Goal: Find specific page/section: Find specific page/section

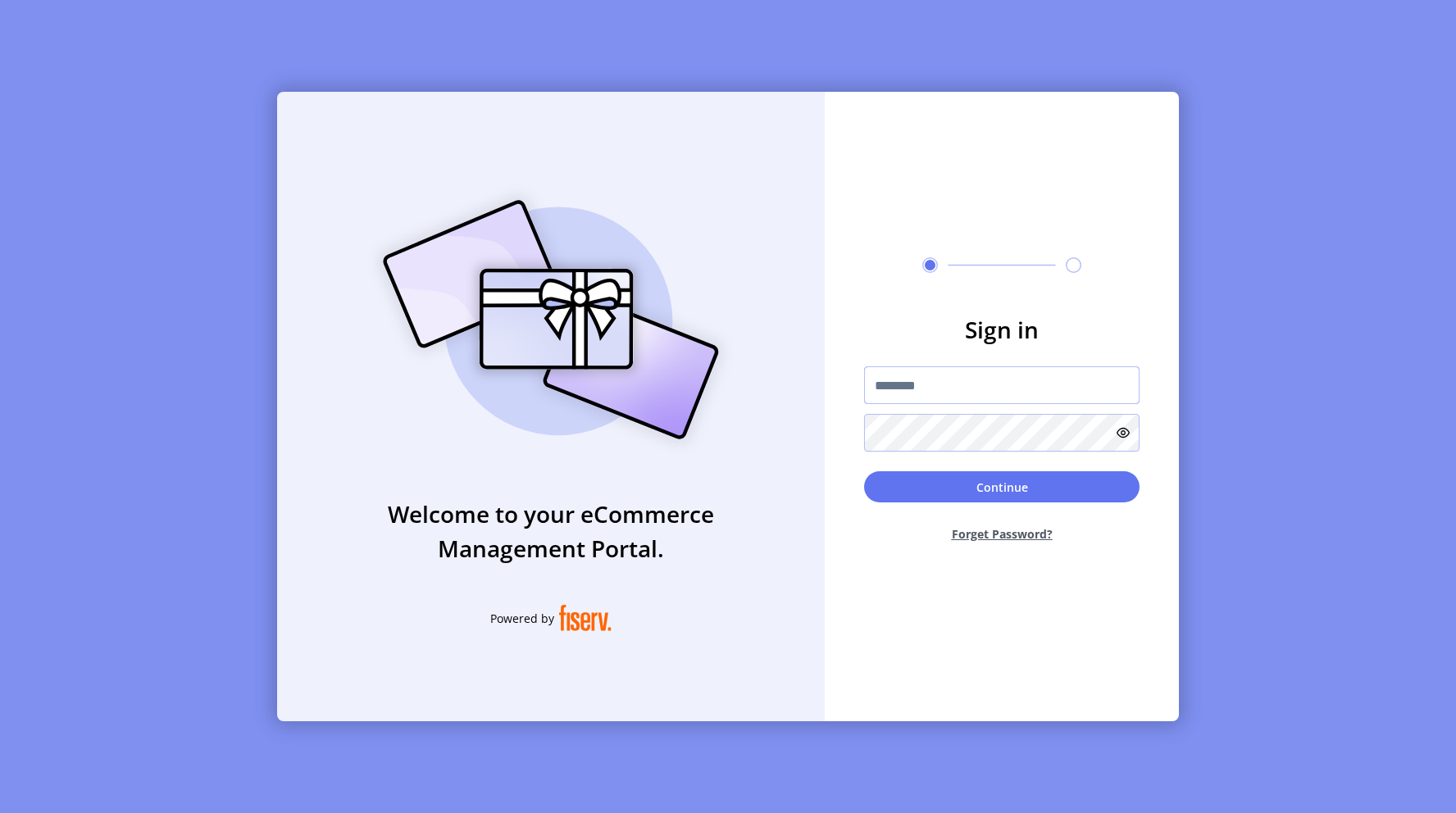
type input "**********"
click at [982, 383] on input "**********" at bounding box center [1002, 384] width 275 height 38
click at [892, 502] on button "Continue" at bounding box center [1002, 487] width 275 height 31
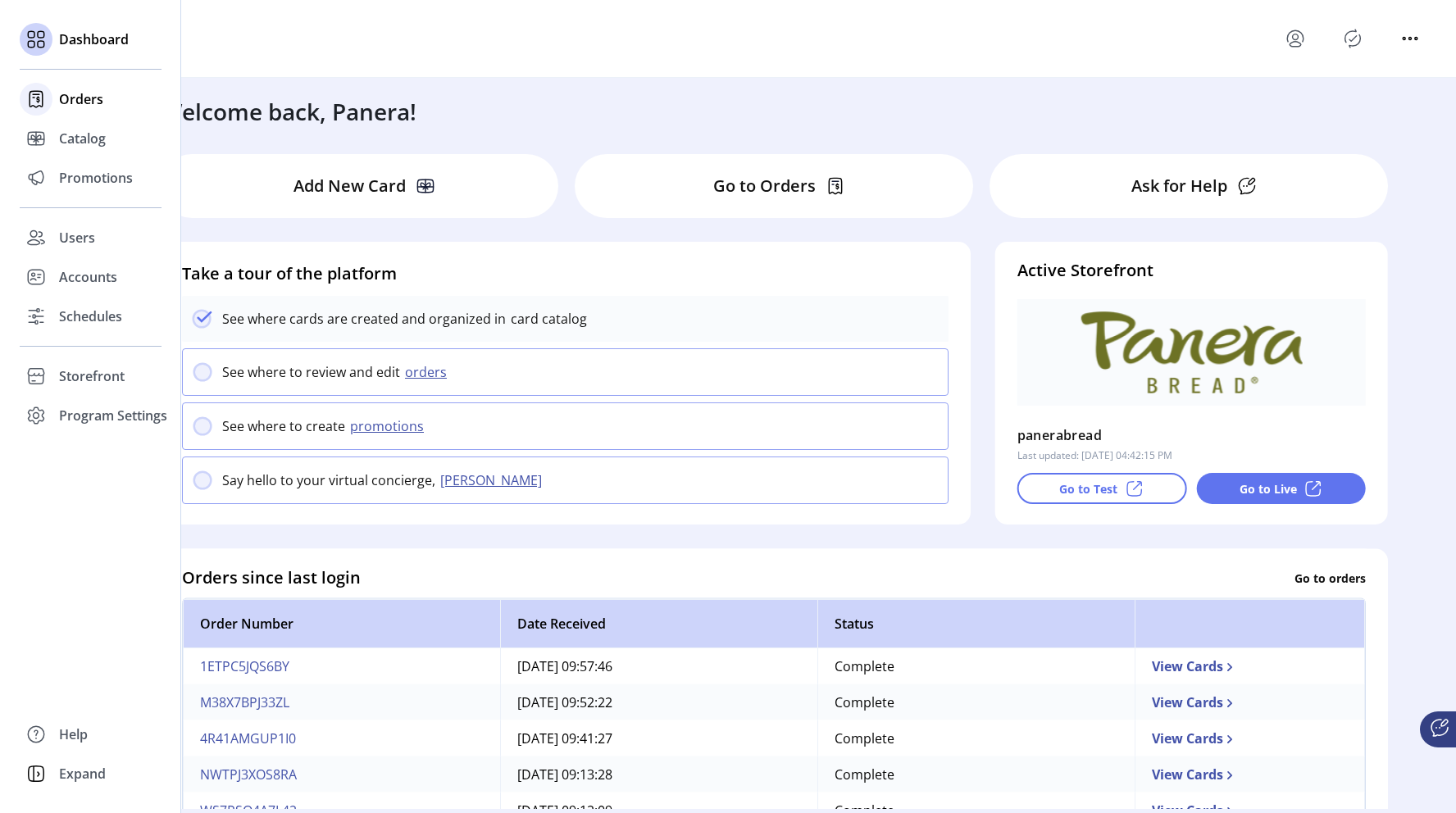
click at [72, 97] on span "Orders" at bounding box center [81, 98] width 44 height 19
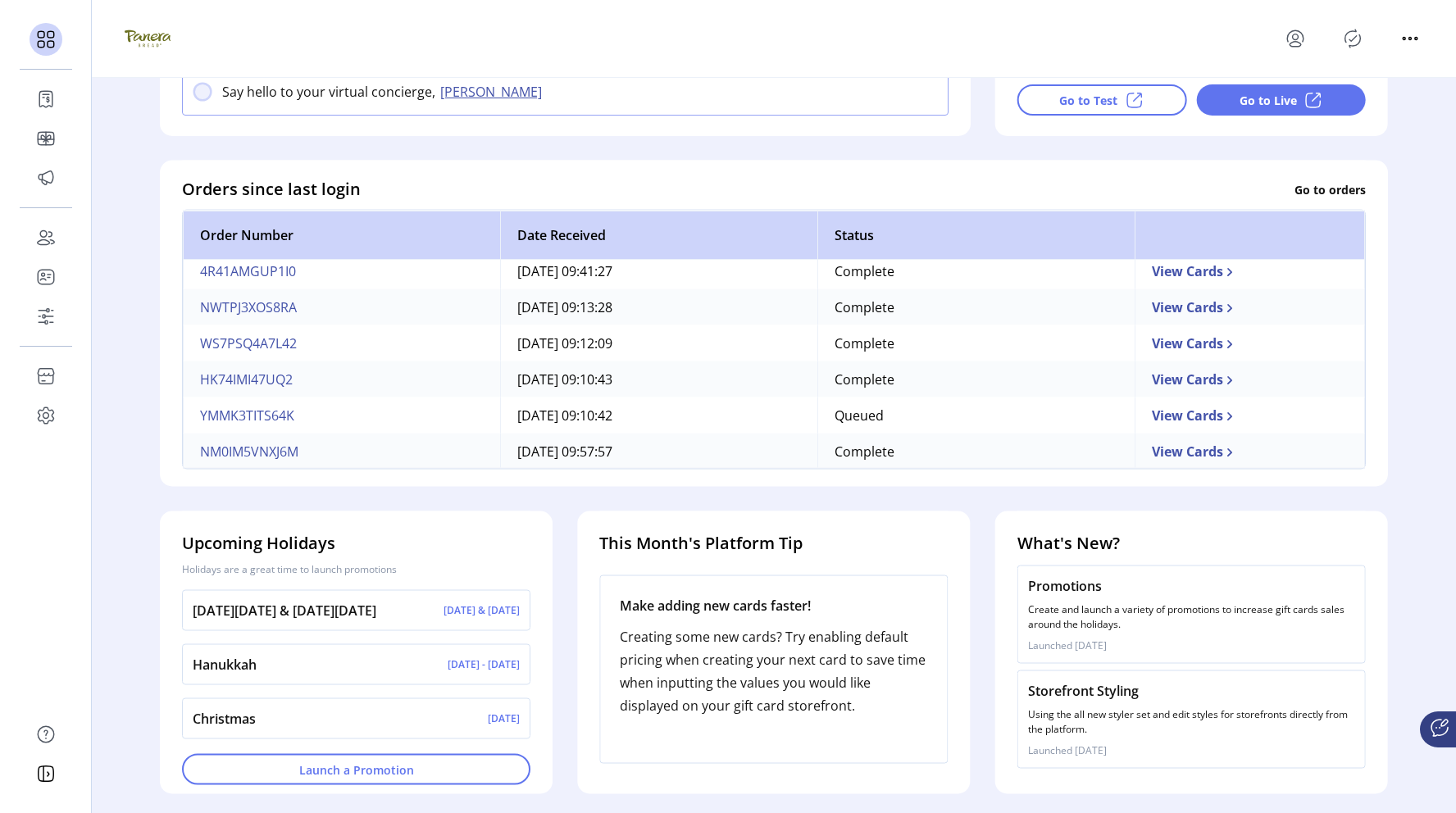
scroll to position [81, 0]
click at [1315, 195] on p "Go to orders" at bounding box center [1330, 189] width 72 height 17
click at [1318, 195] on p "Go to orders" at bounding box center [1330, 189] width 72 height 17
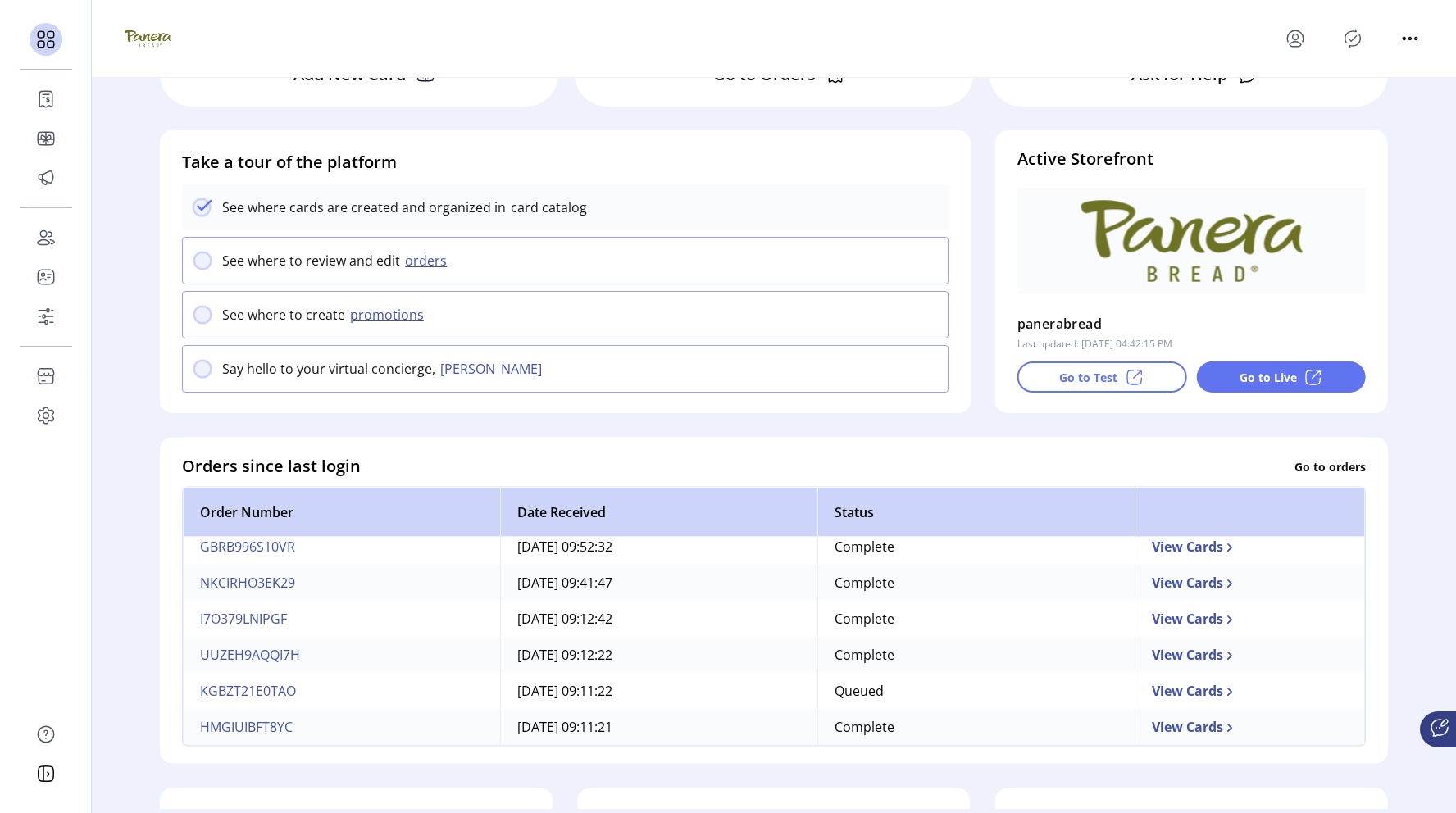
scroll to position [0, 0]
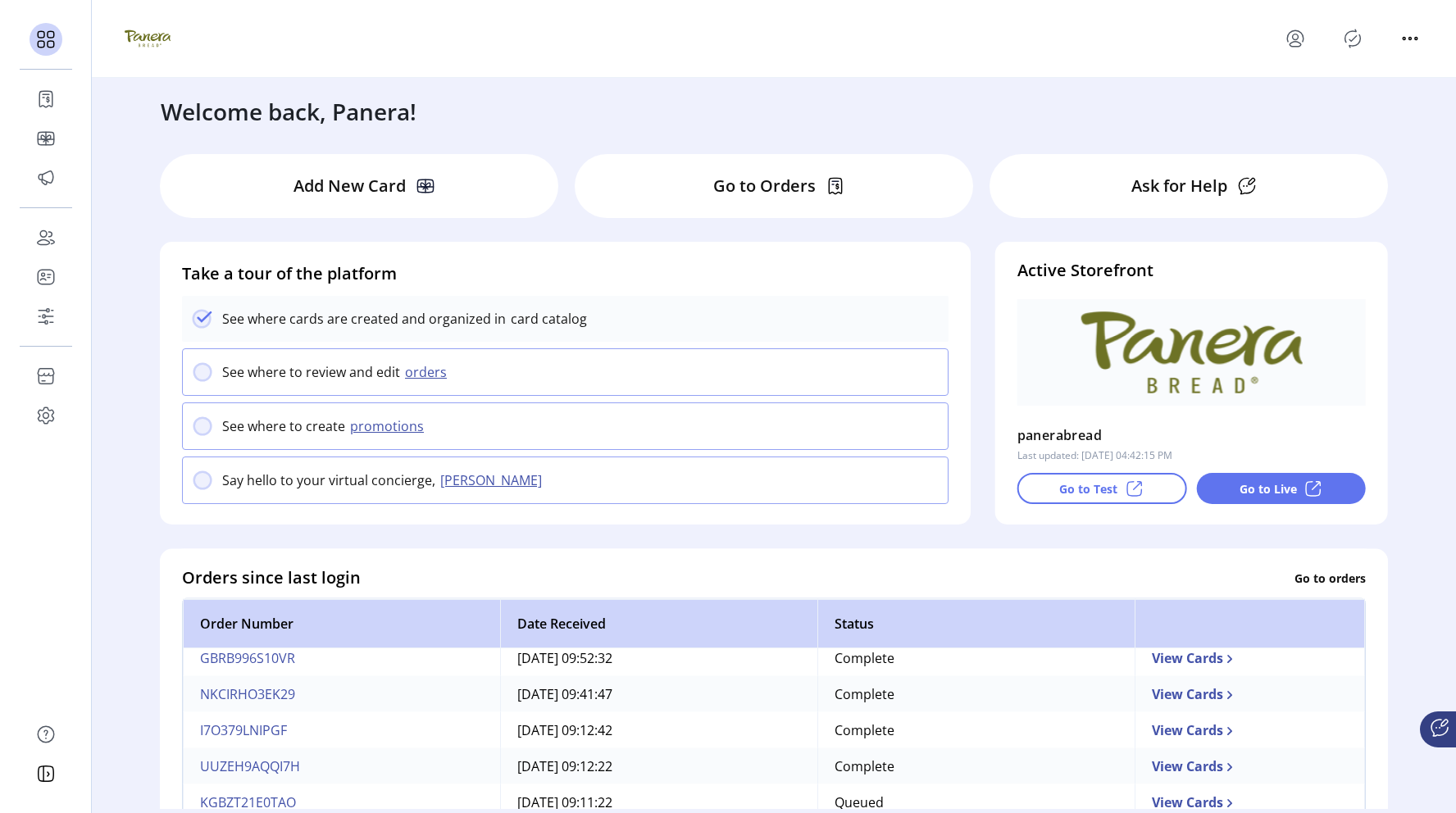
click at [784, 188] on p "Go to Orders" at bounding box center [765, 185] width 103 height 25
click at [781, 186] on p "Go to Orders" at bounding box center [765, 185] width 103 height 25
click at [762, 186] on p "Go to Orders" at bounding box center [765, 185] width 103 height 25
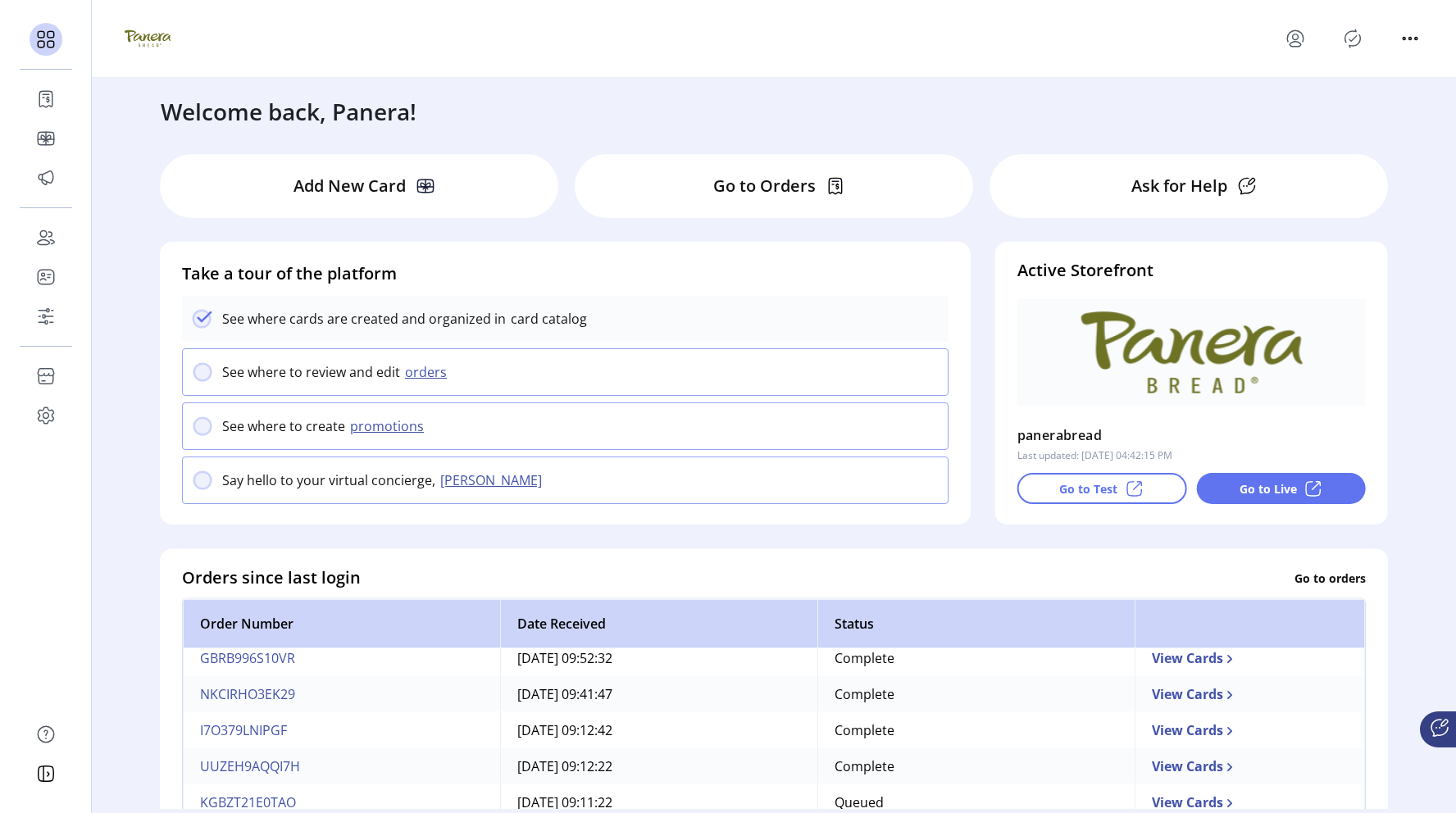
click at [762, 186] on p "Go to Orders" at bounding box center [765, 185] width 103 height 25
click at [827, 182] on icon at bounding box center [834, 185] width 19 height 19
click at [819, 179] on svg-icon at bounding box center [825, 185] width 19 height 19
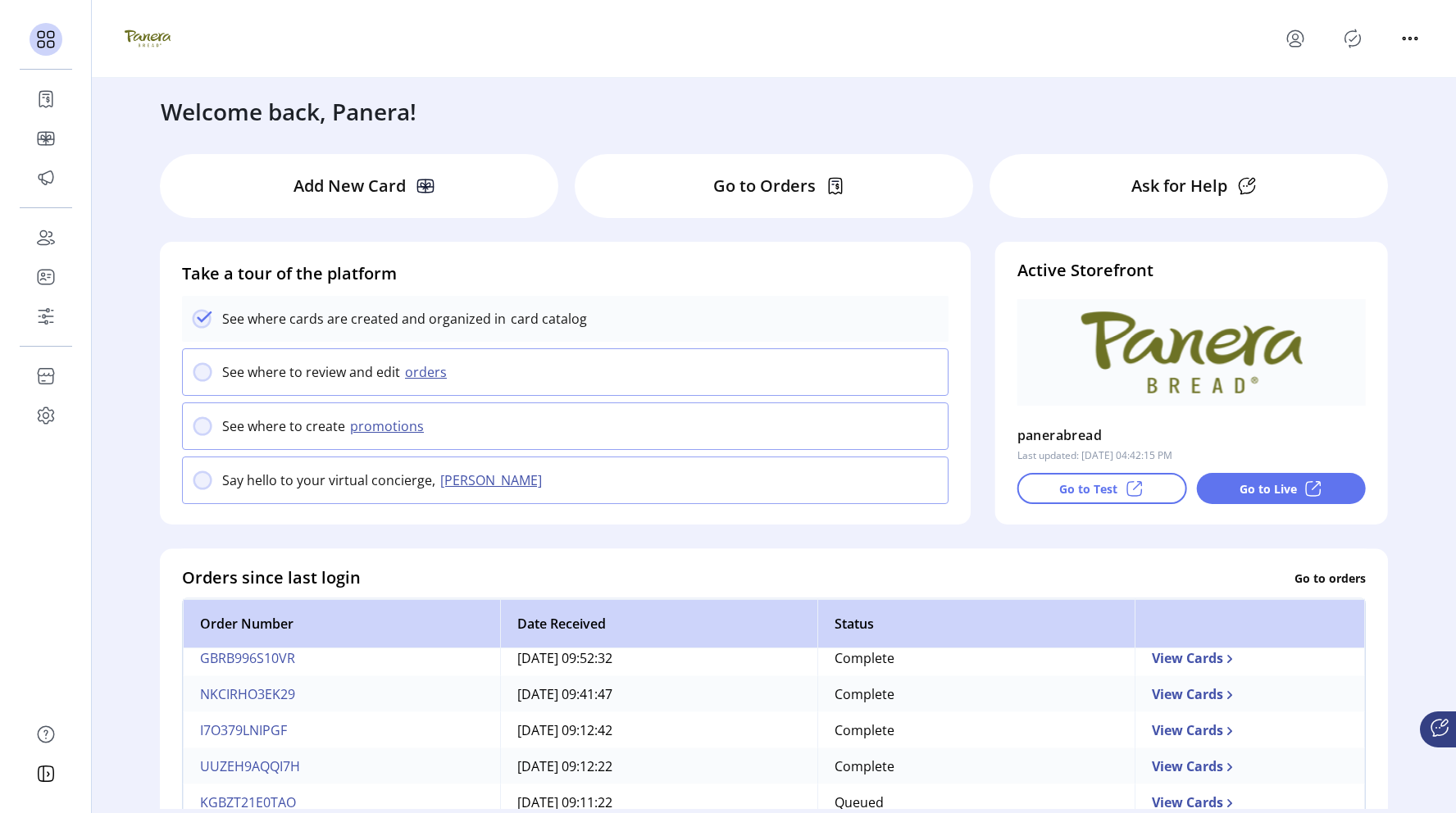
click at [819, 179] on svg-icon at bounding box center [825, 185] width 19 height 19
click at [825, 181] on icon at bounding box center [834, 185] width 19 height 19
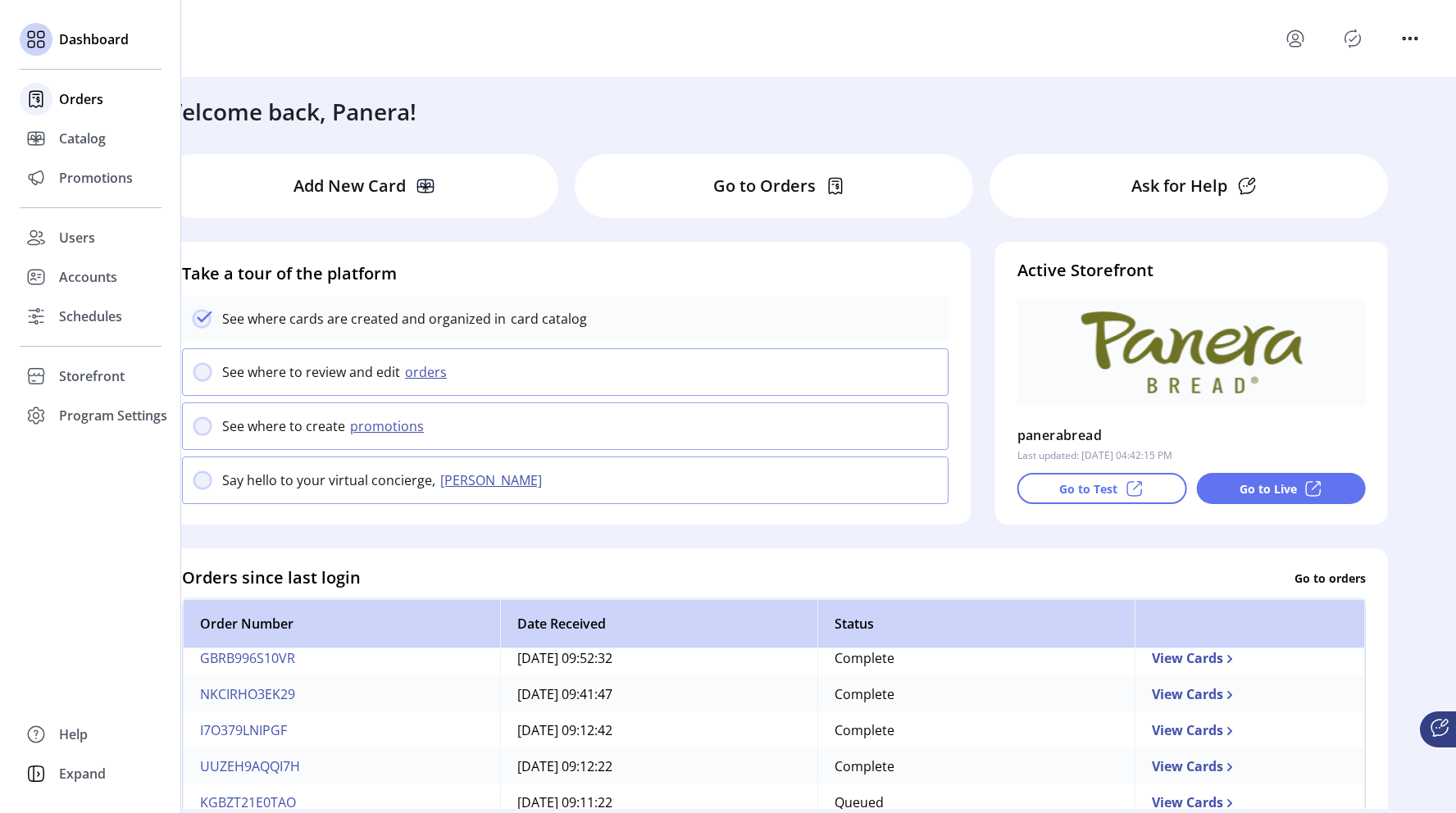
click at [81, 105] on span "Orders" at bounding box center [81, 98] width 44 height 19
click at [94, 97] on span "Orders" at bounding box center [81, 98] width 44 height 19
click at [42, 97] on icon at bounding box center [36, 98] width 13 height 16
click at [30, 104] on icon at bounding box center [36, 99] width 27 height 27
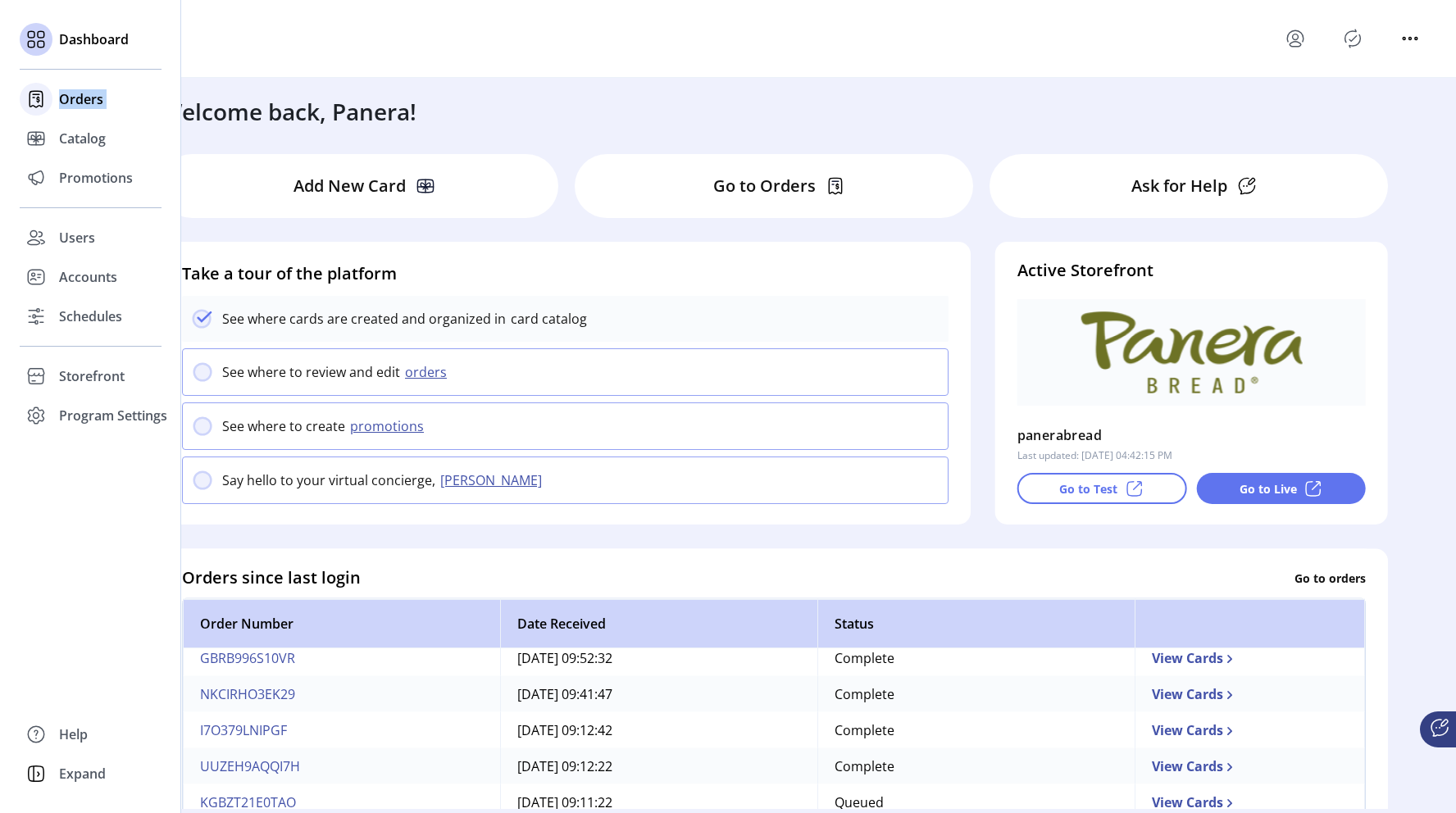
click at [30, 104] on icon at bounding box center [36, 99] width 27 height 27
click at [71, 97] on span "Orders" at bounding box center [81, 98] width 44 height 19
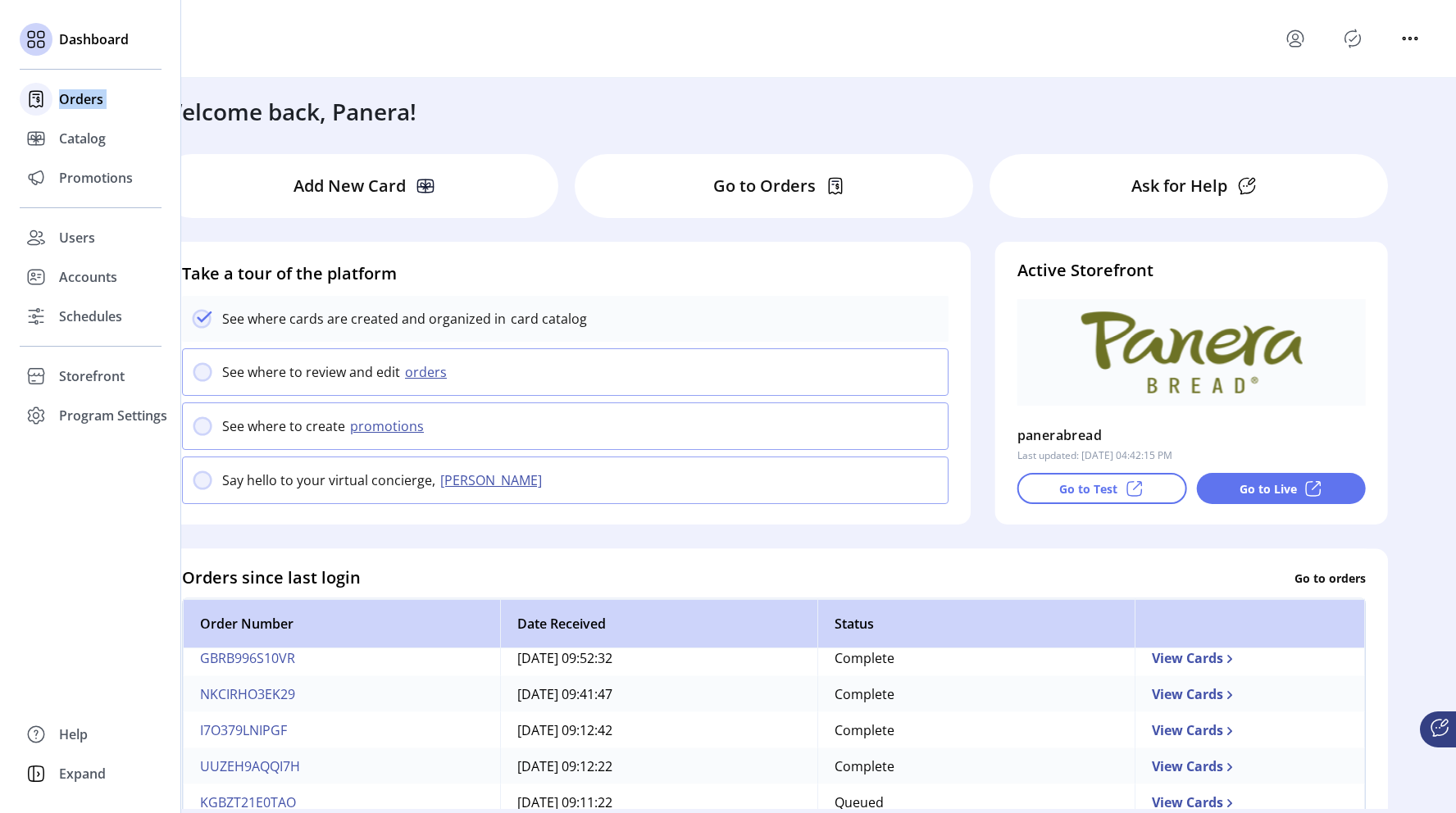
click at [71, 97] on span "Orders" at bounding box center [81, 98] width 44 height 19
click at [55, 102] on div "Orders" at bounding box center [90, 99] width 142 height 39
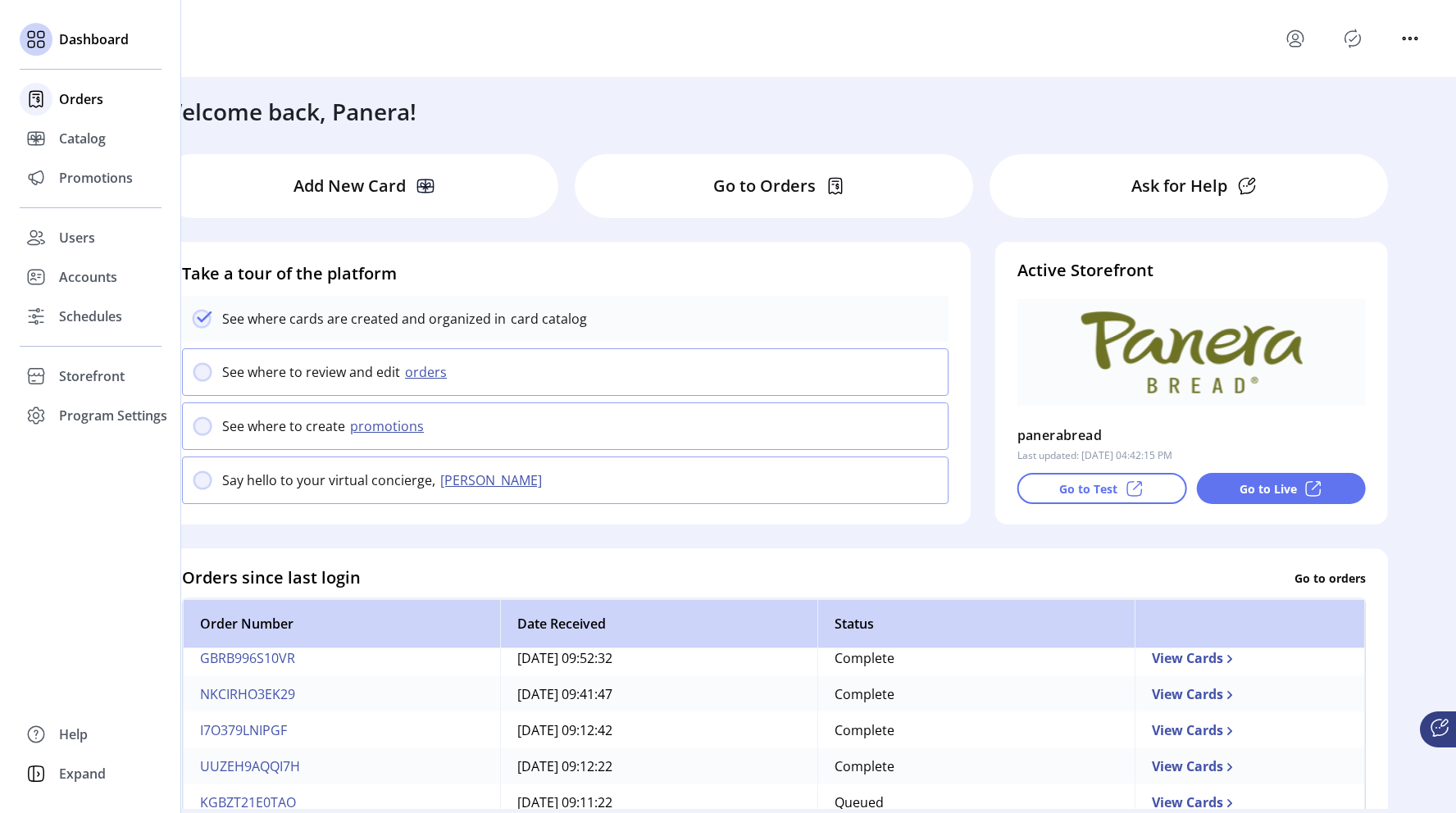
click at [35, 102] on icon at bounding box center [36, 99] width 27 height 27
click at [79, 105] on span "Orders" at bounding box center [81, 98] width 44 height 19
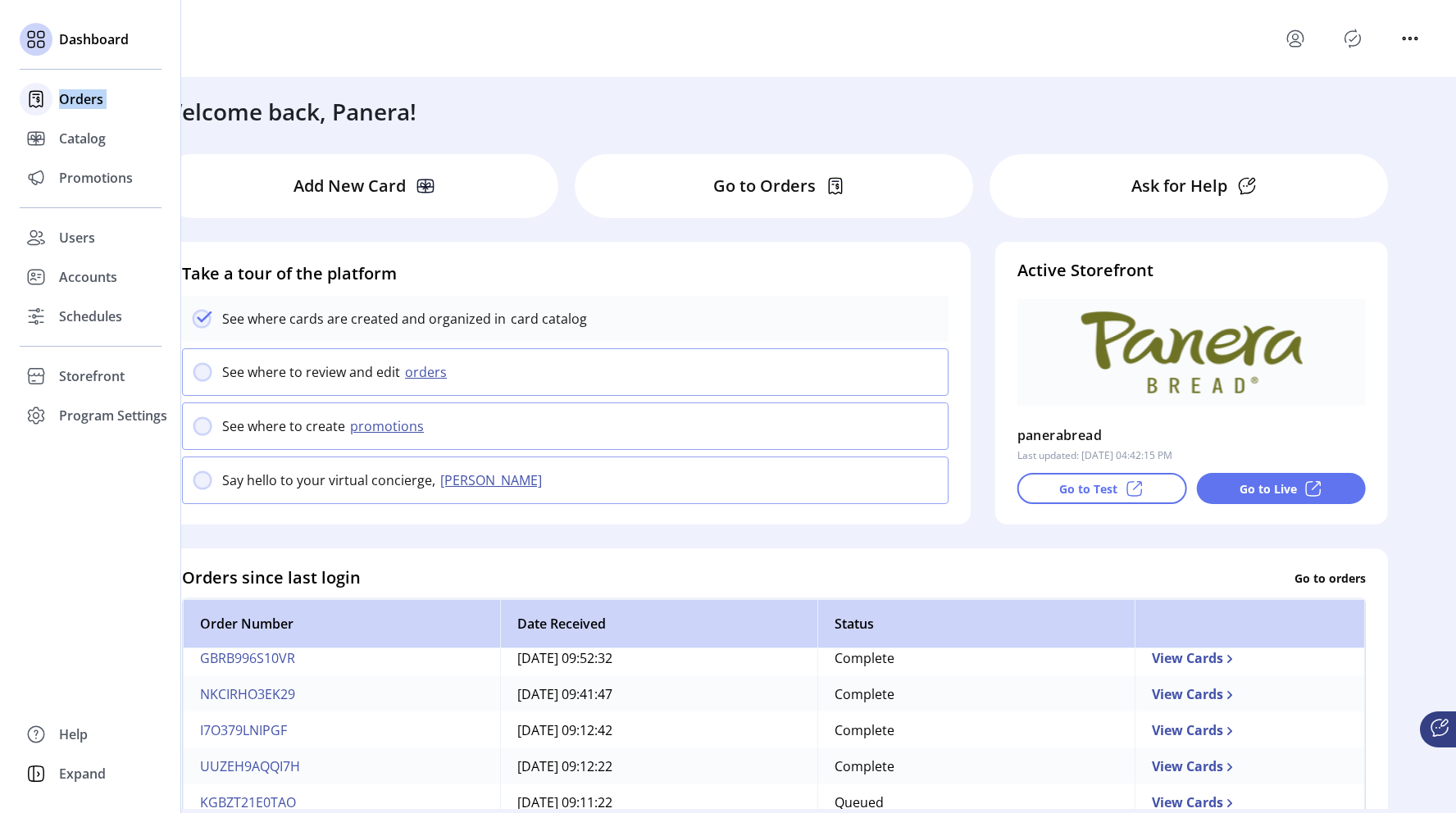
click at [79, 105] on span "Orders" at bounding box center [81, 98] width 44 height 19
click at [50, 100] on div at bounding box center [36, 99] width 33 height 33
click at [55, 93] on div "Orders" at bounding box center [90, 99] width 142 height 39
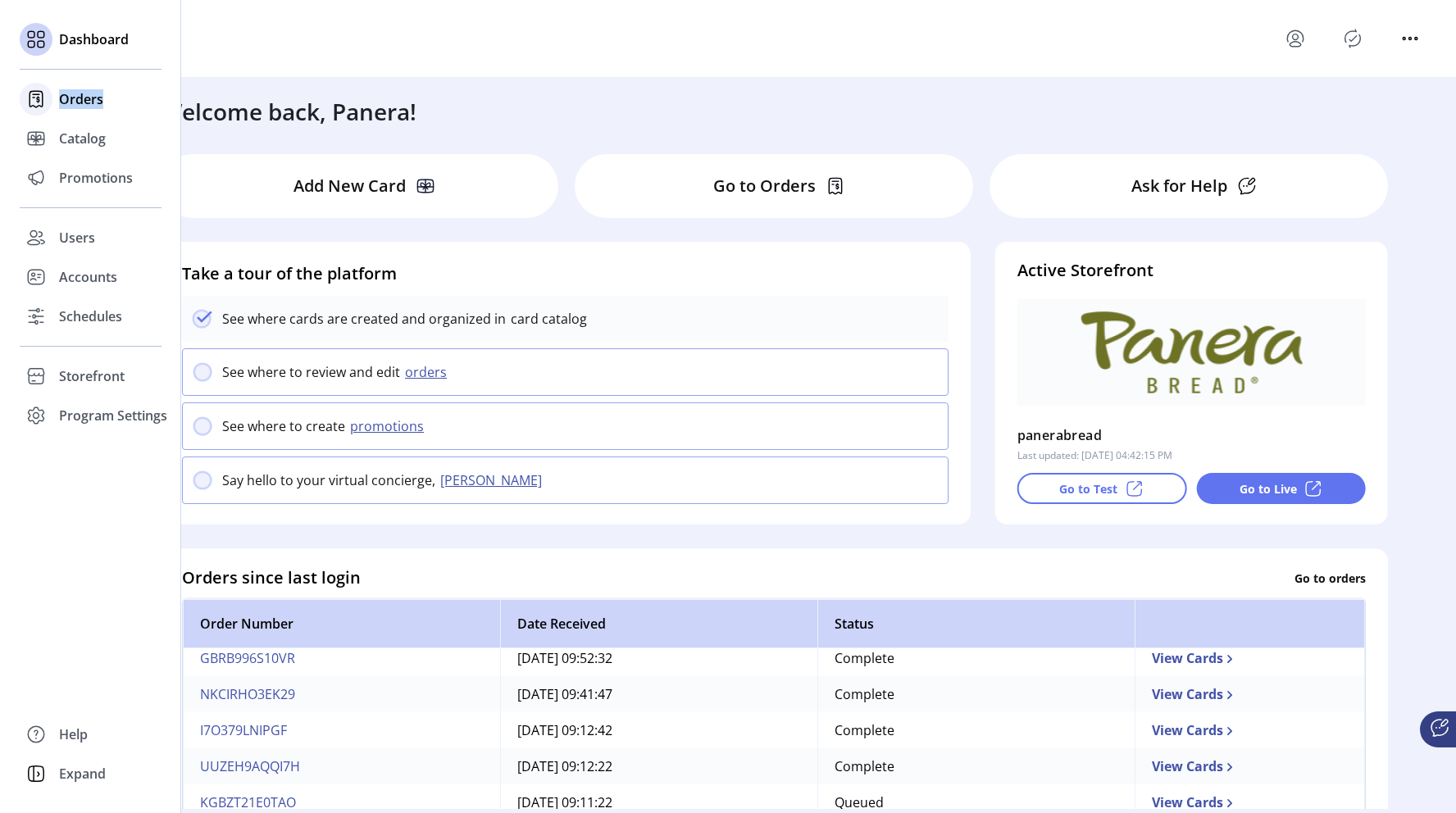
click at [55, 93] on div "Orders" at bounding box center [90, 99] width 142 height 39
click at [81, 98] on span "Orders" at bounding box center [81, 98] width 44 height 19
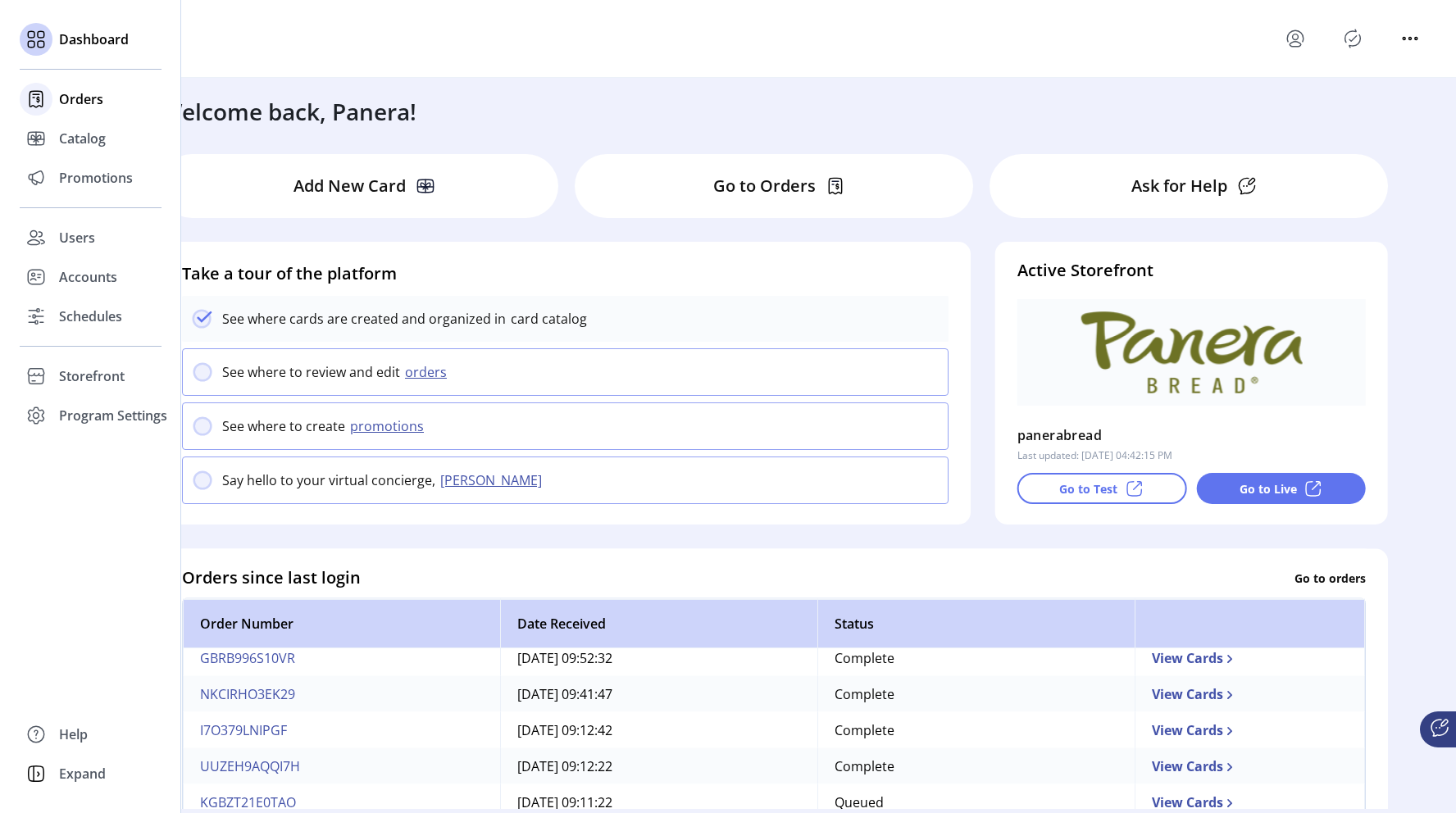
click at [42, 104] on icon at bounding box center [36, 98] width 13 height 16
click at [92, 102] on span "Orders" at bounding box center [81, 98] width 44 height 19
click at [62, 104] on span "Orders" at bounding box center [81, 98] width 44 height 19
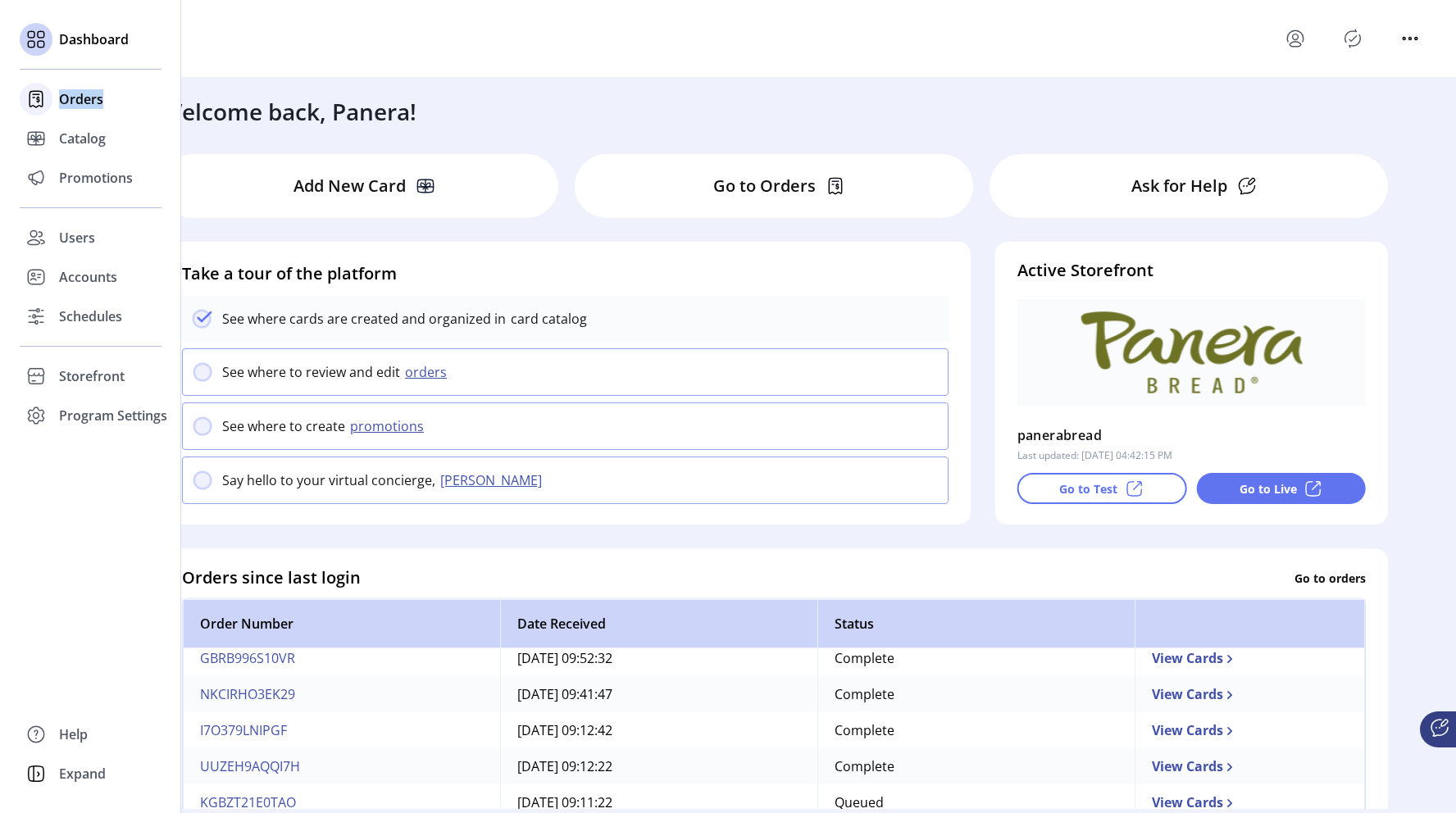
click at [62, 104] on span "Orders" at bounding box center [81, 98] width 44 height 19
click at [46, 104] on icon at bounding box center [36, 99] width 27 height 27
click at [59, 150] on div "Catalog" at bounding box center [90, 139] width 142 height 39
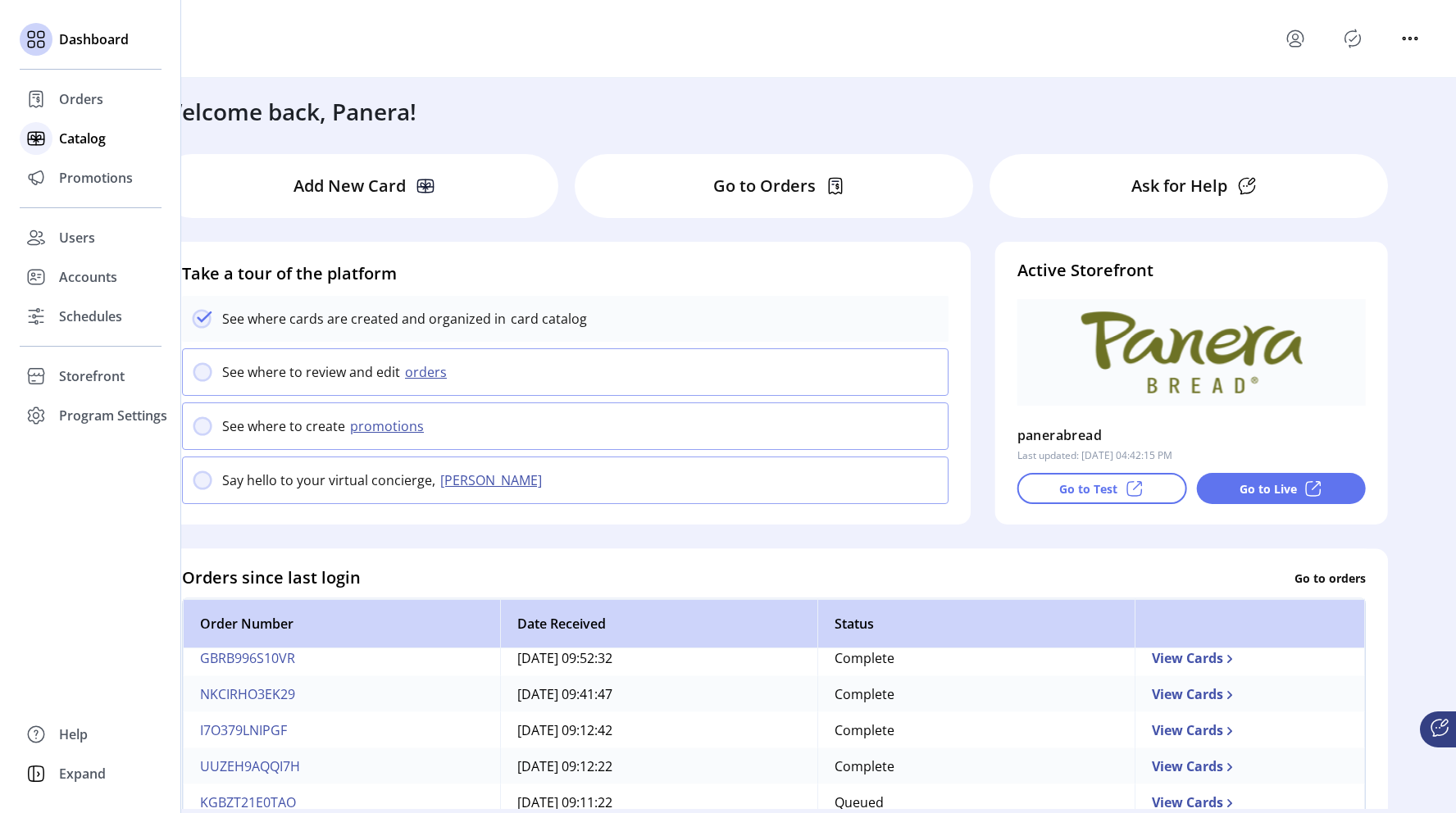
click at [59, 150] on div "Catalog" at bounding box center [90, 139] width 142 height 39
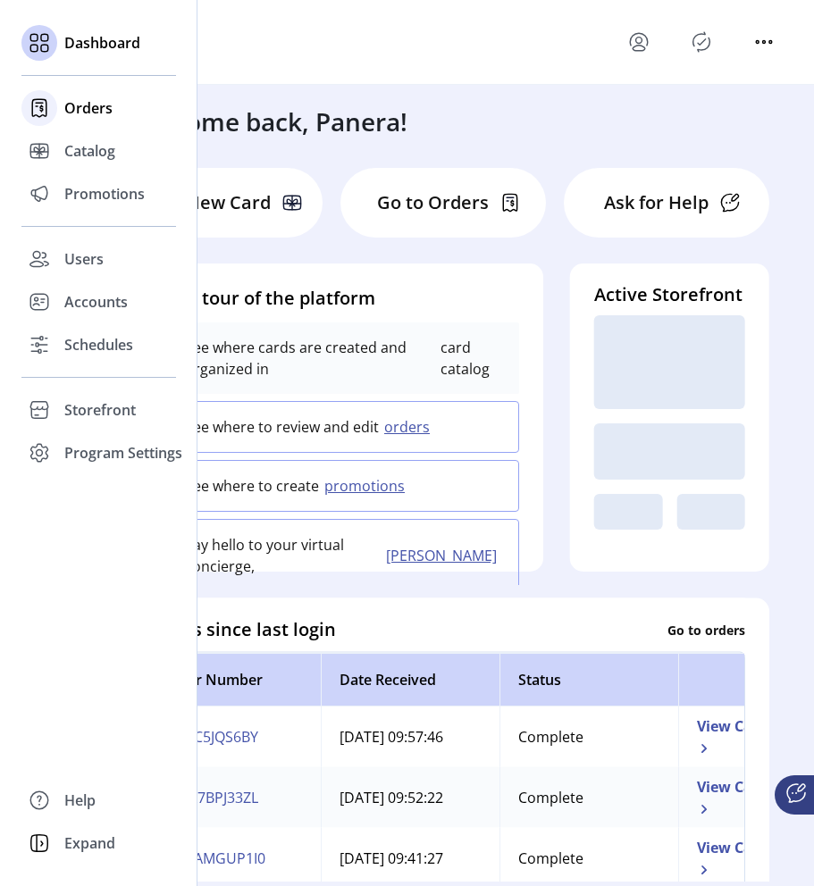
click at [79, 107] on span "Orders" at bounding box center [88, 107] width 48 height 21
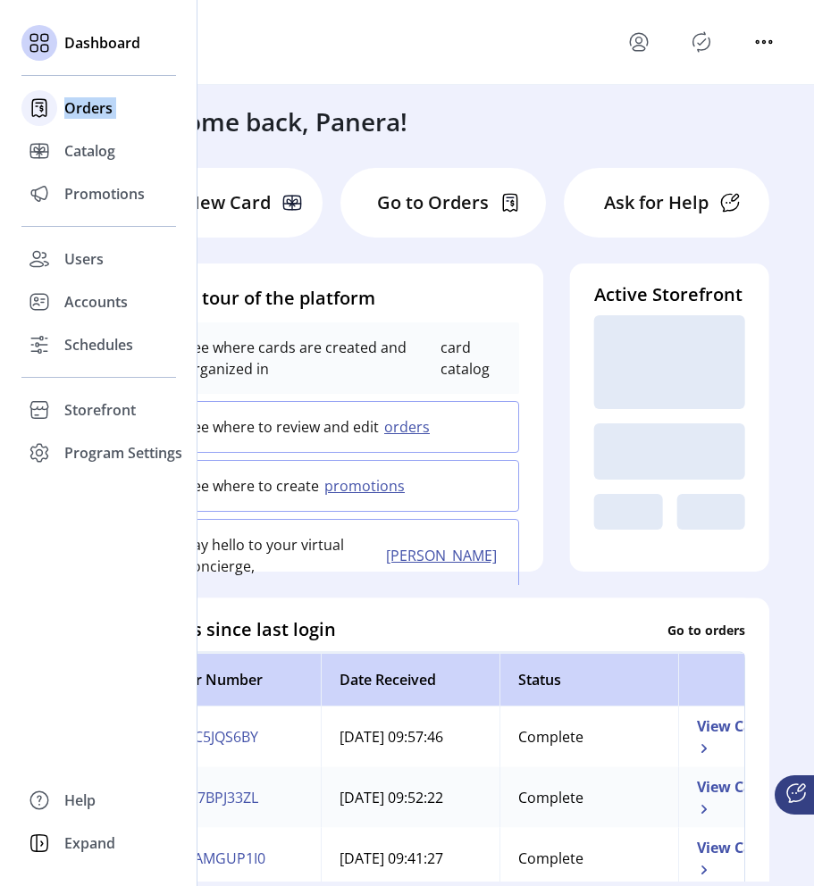
click at [79, 107] on span "Orders" at bounding box center [88, 107] width 48 height 21
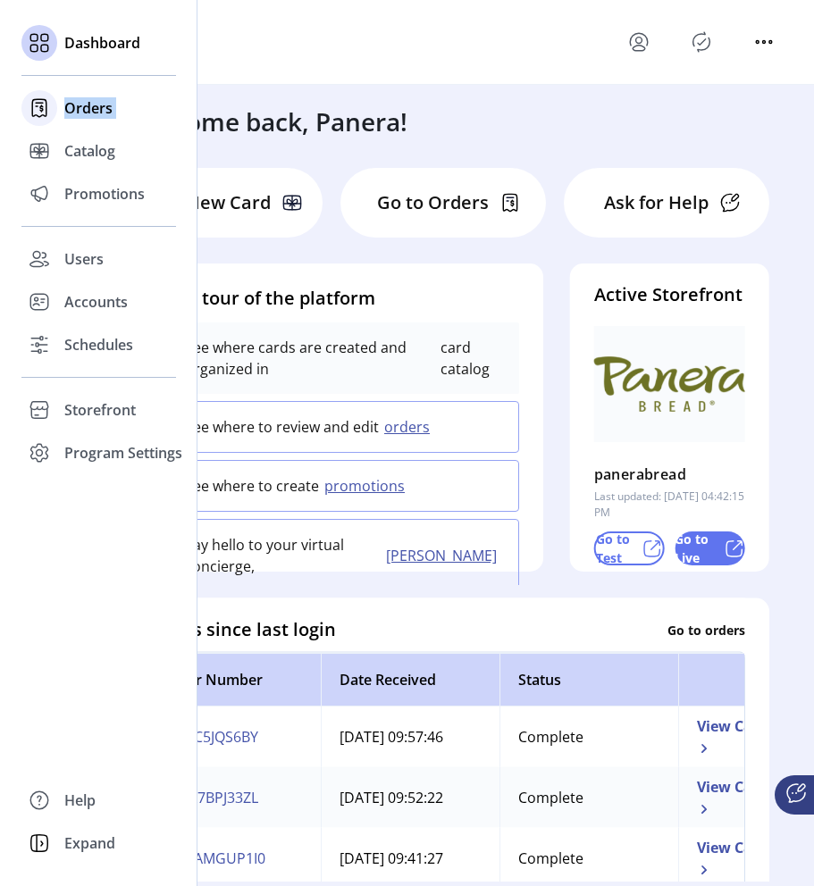
click at [65, 110] on span "Orders" at bounding box center [88, 107] width 48 height 21
click at [89, 105] on span "Orders" at bounding box center [88, 107] width 48 height 21
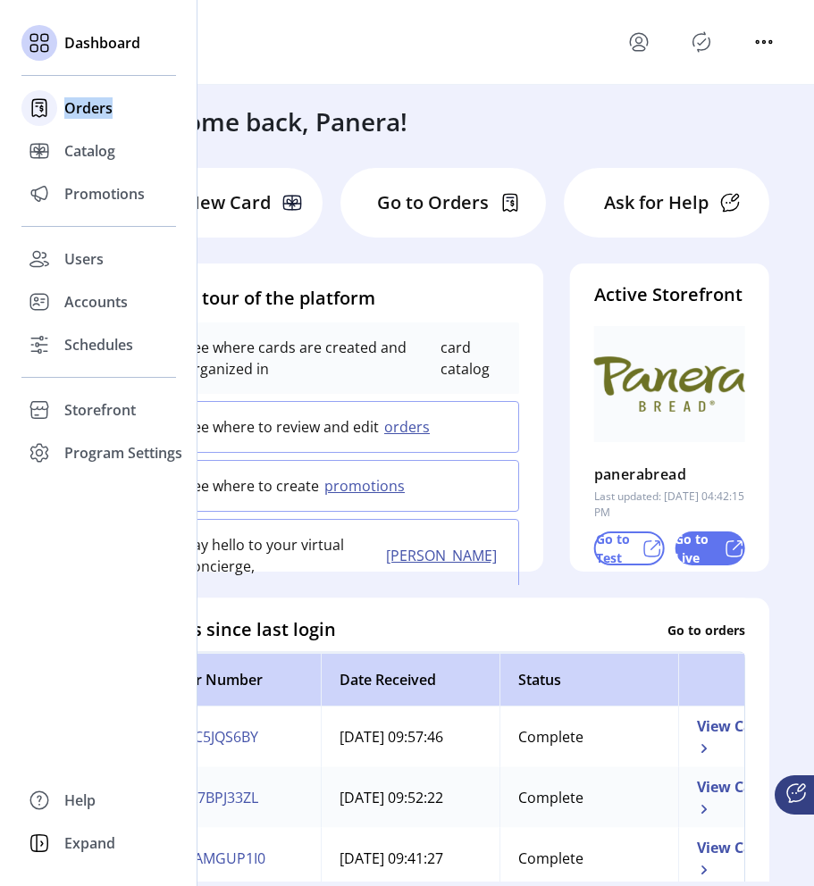
click at [89, 105] on span "Orders" at bounding box center [88, 107] width 48 height 21
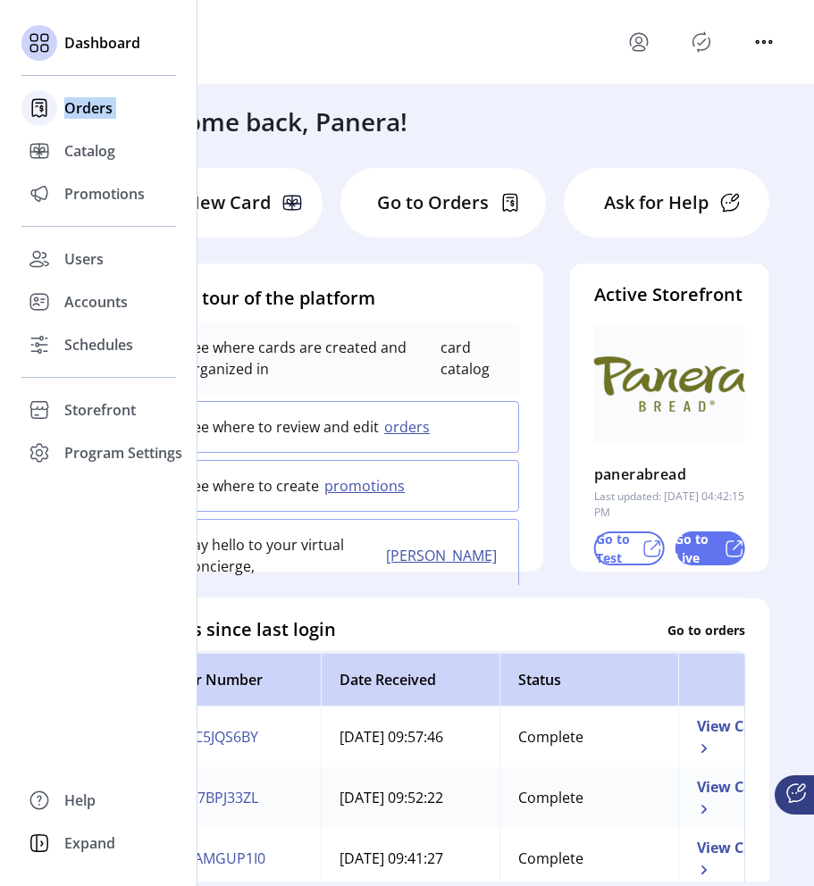
click at [89, 105] on span "Orders" at bounding box center [88, 107] width 48 height 21
